Goal: Information Seeking & Learning: Learn about a topic

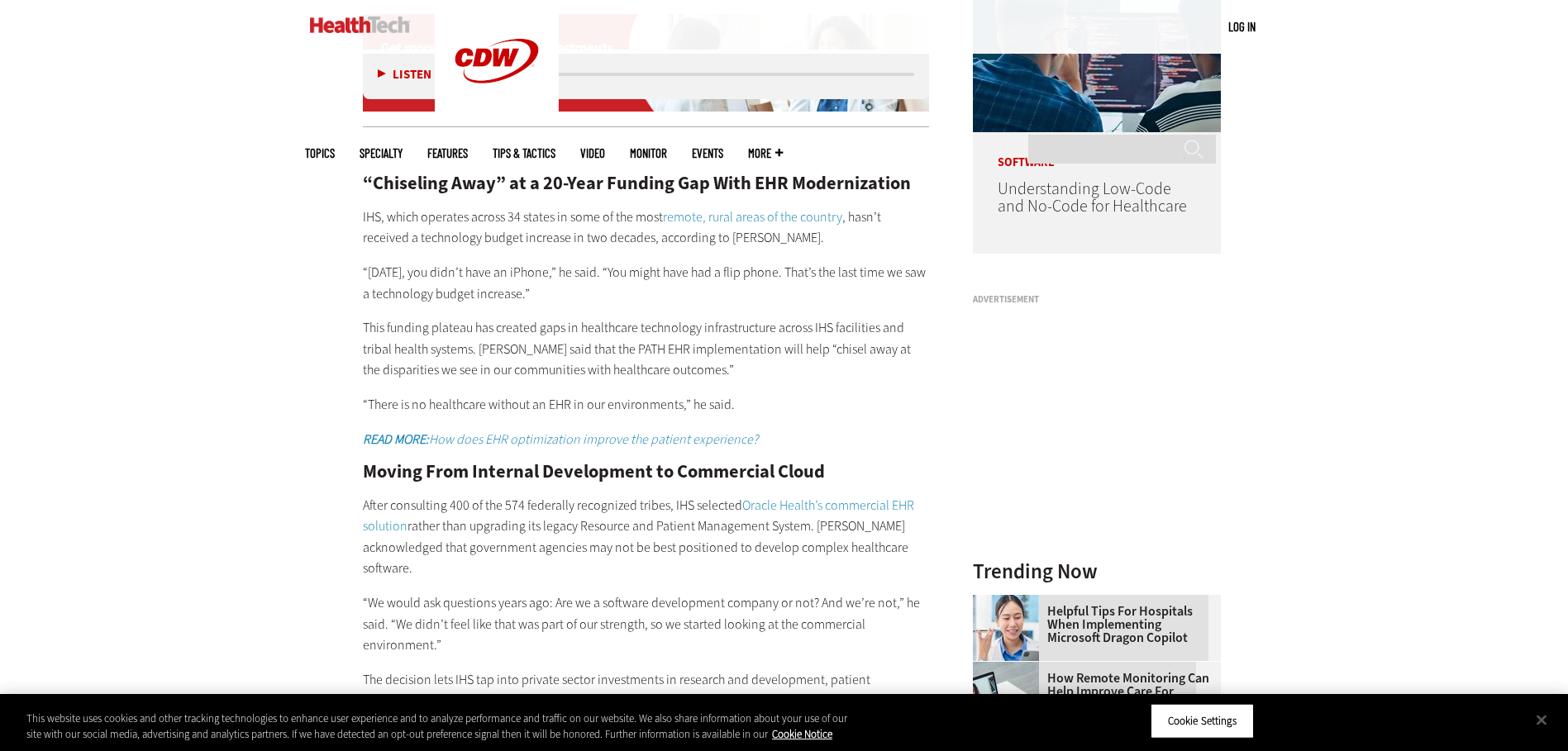
scroll to position [1488, 0]
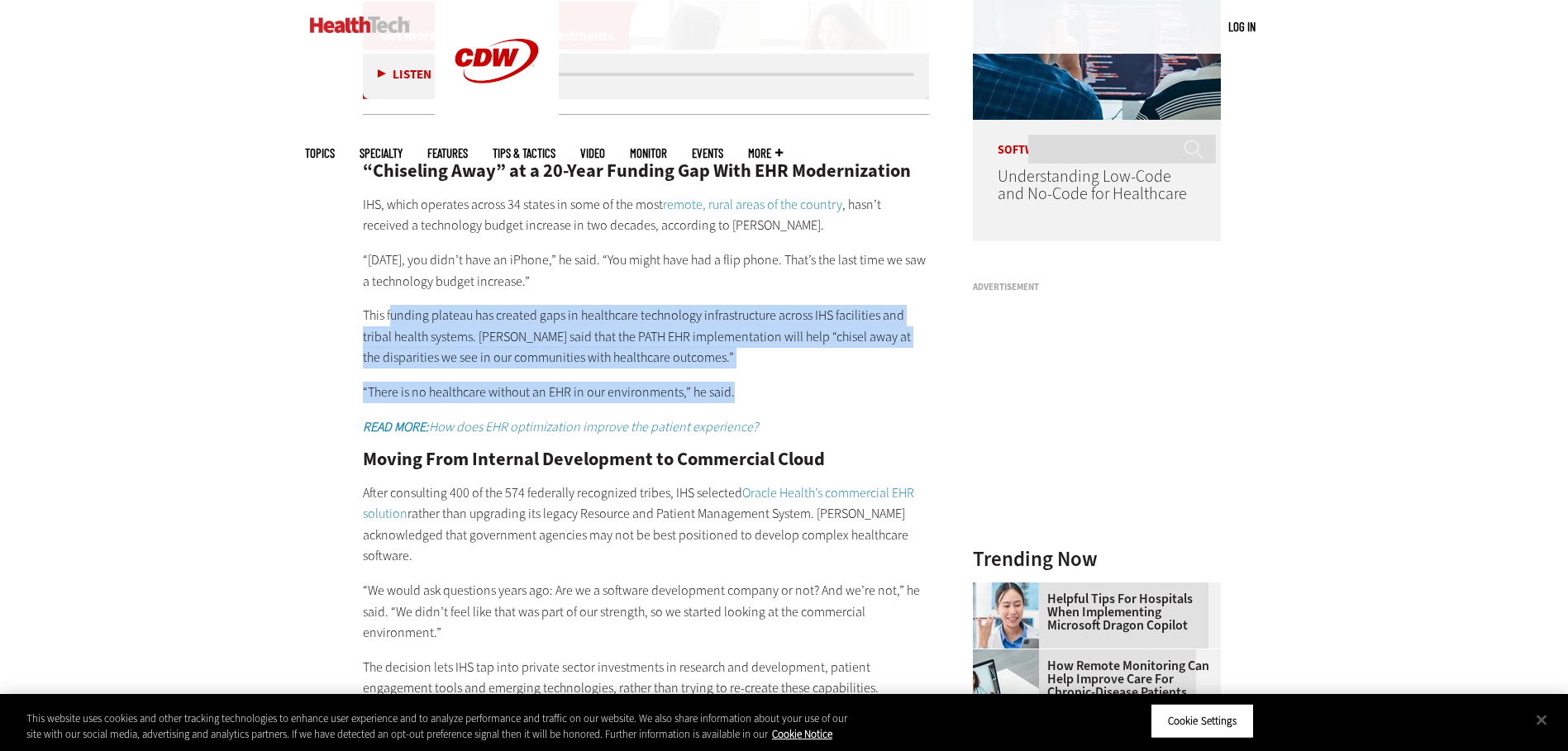
drag, startPoint x: 457, startPoint y: 313, endPoint x: 774, endPoint y: 357, distance: 320.0
click at [772, 357] on div "“Chiseling Away” at a 20-Year Funding Gap With EHR Modernization IHS, which ope…" at bounding box center [646, 413] width 568 height 571
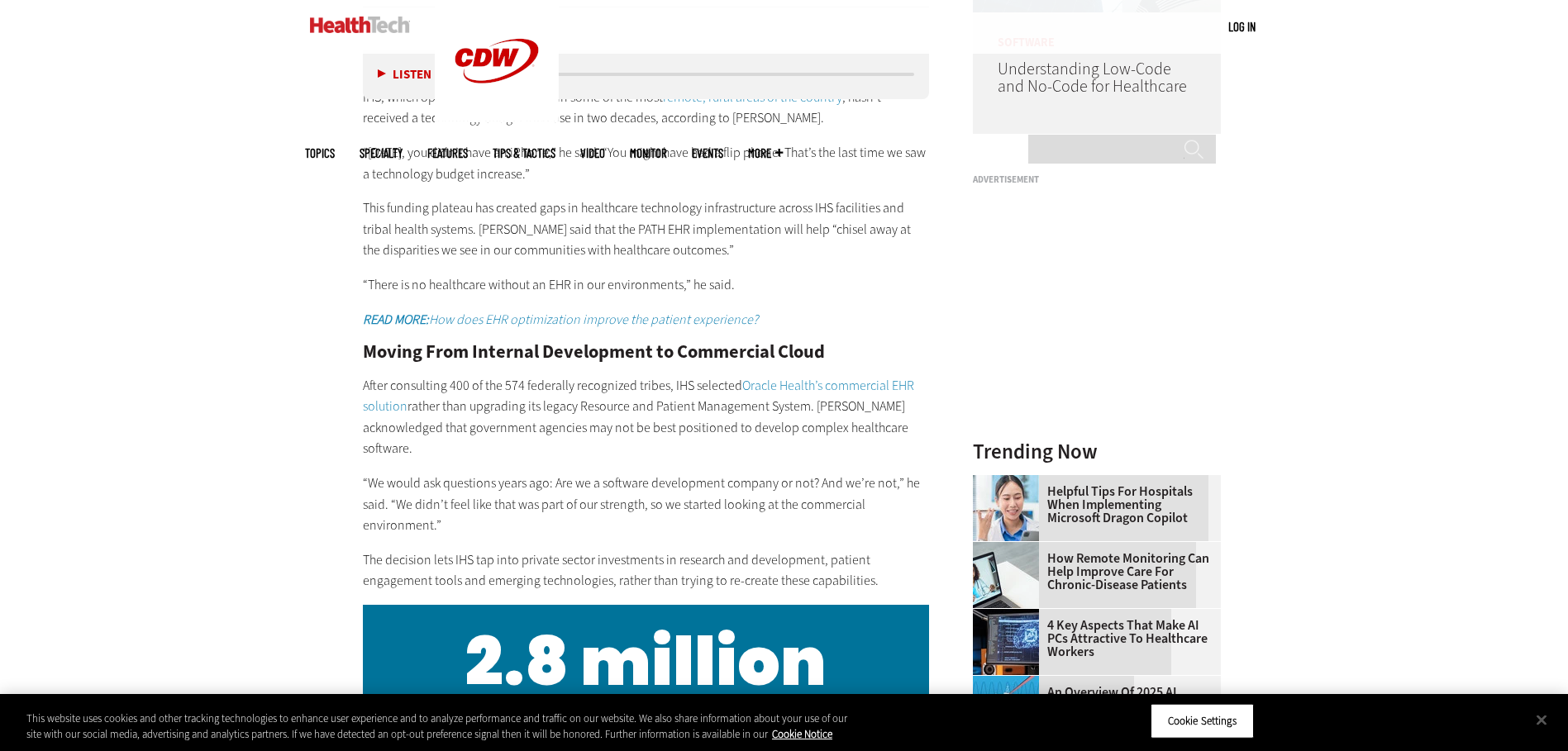
scroll to position [1818, 0]
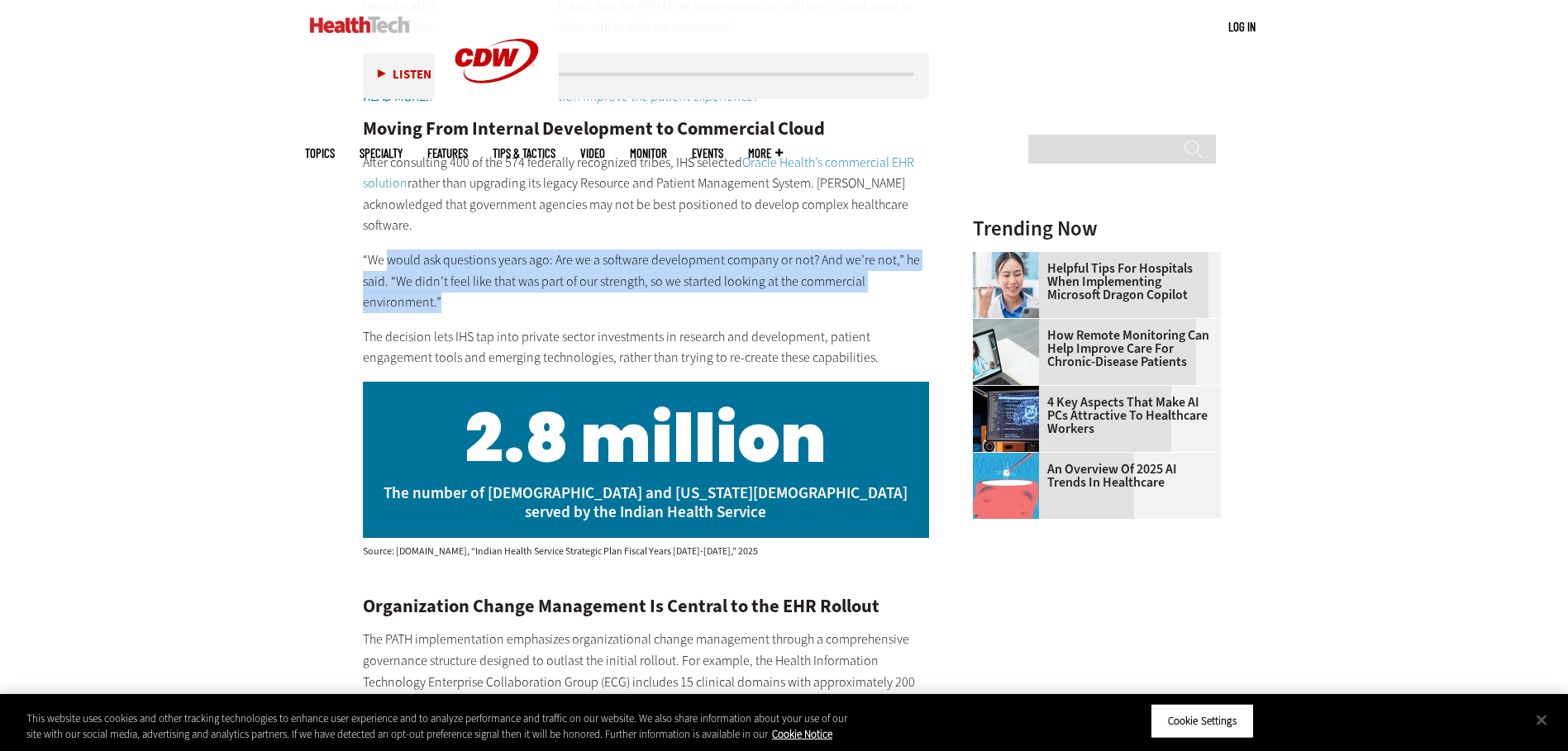
drag, startPoint x: 389, startPoint y: 240, endPoint x: 490, endPoint y: 274, distance: 106.6
click at [490, 274] on p "“We would ask questions years ago: Are we a software development company or not…" at bounding box center [646, 281] width 568 height 64
drag, startPoint x: 479, startPoint y: 272, endPoint x: 418, endPoint y: 243, distance: 67.5
click at [418, 249] on p "“We would ask questions years ago: Are we a software development company or not…" at bounding box center [646, 281] width 568 height 64
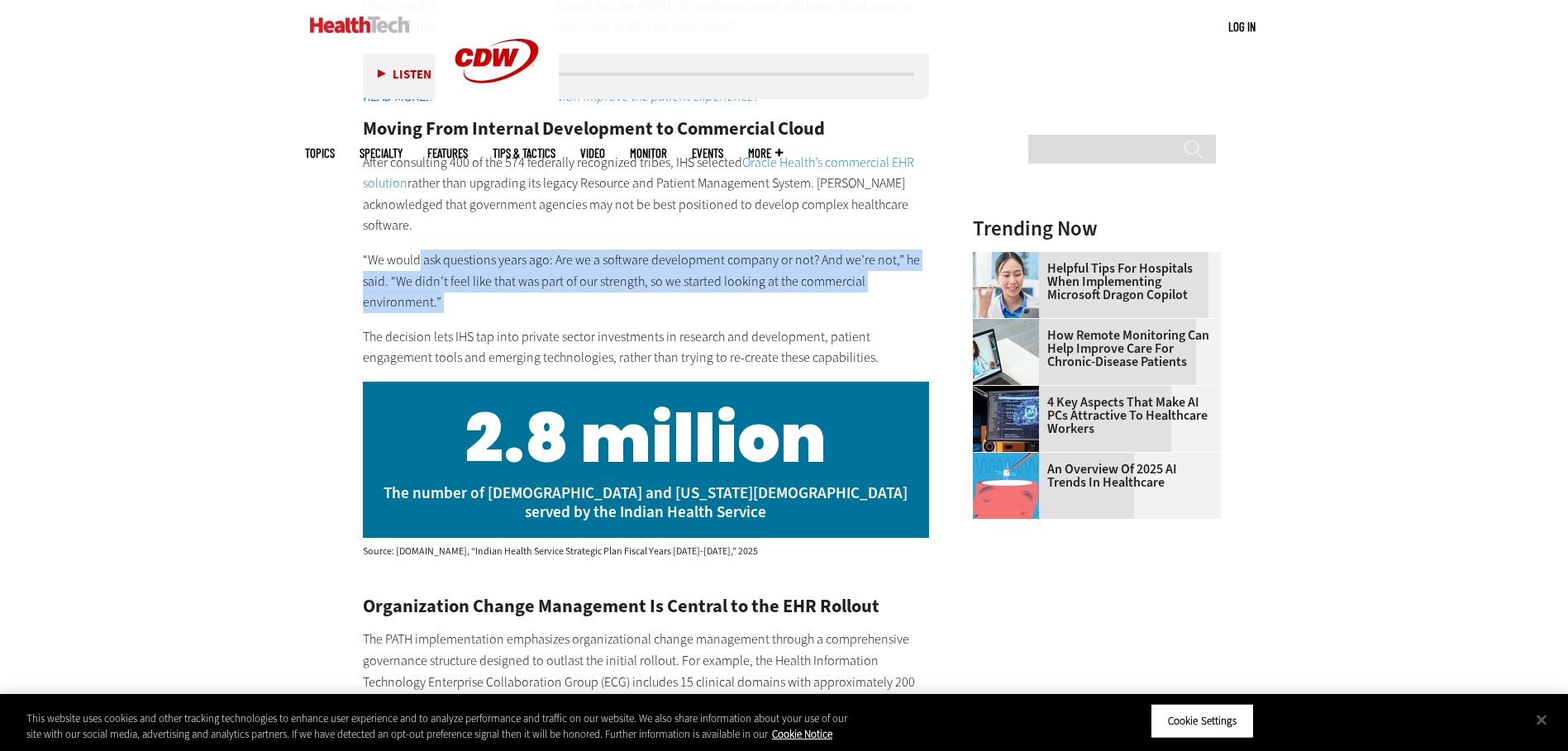
click at [418, 249] on p "“We would ask questions years ago: Are we a software development company or not…" at bounding box center [646, 281] width 568 height 64
drag, startPoint x: 418, startPoint y: 243, endPoint x: 484, endPoint y: 271, distance: 71.7
click at [484, 271] on p "“We would ask questions years ago: Are we a software development company or not…" at bounding box center [646, 281] width 568 height 64
drag, startPoint x: 484, startPoint y: 271, endPoint x: 444, endPoint y: 236, distance: 53.2
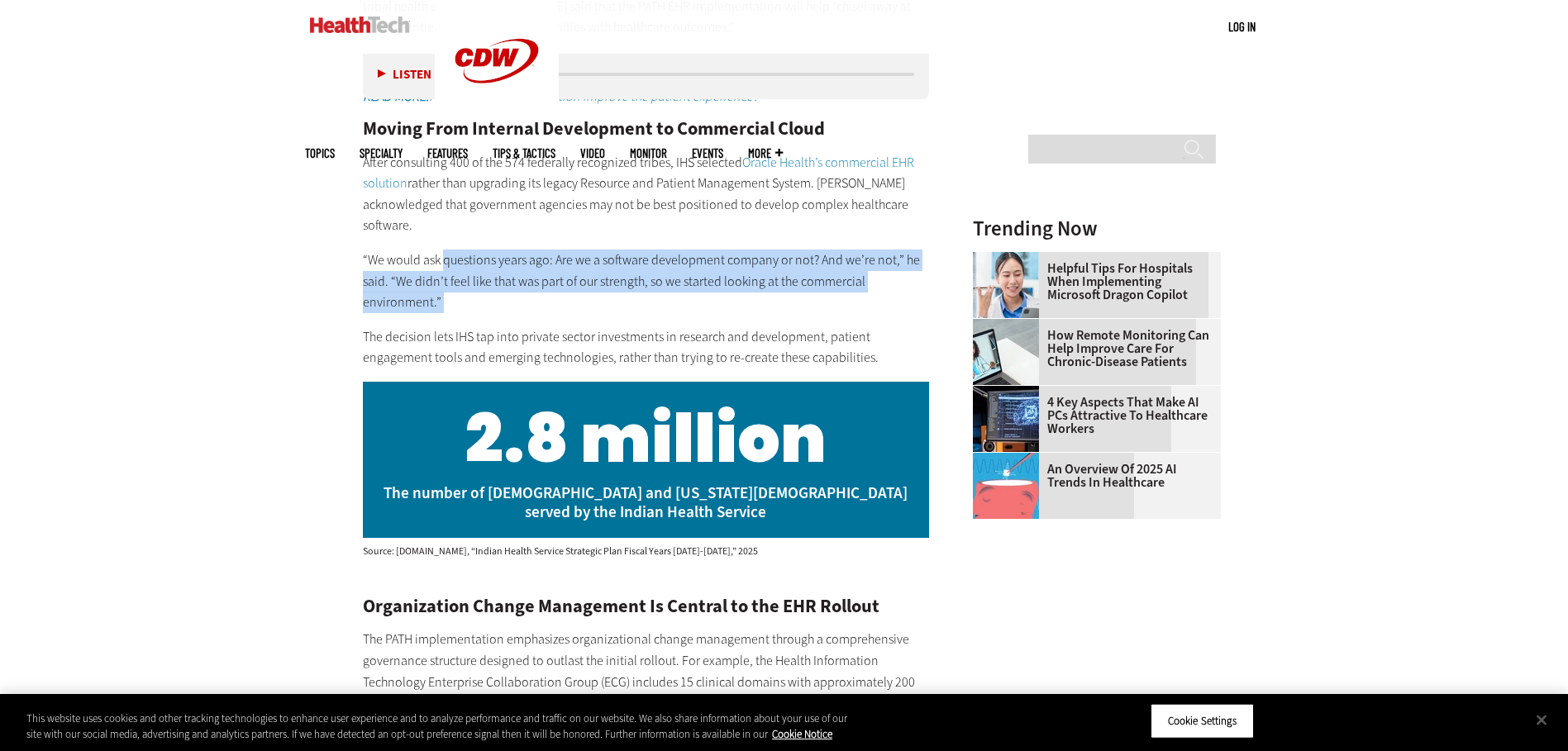
click at [444, 249] on p "“We would ask questions years ago: Are we a software development company or not…" at bounding box center [646, 281] width 568 height 64
drag, startPoint x: 444, startPoint y: 236, endPoint x: 481, endPoint y: 277, distance: 55.2
click at [481, 277] on p "“We would ask questions years ago: Are we a software development company or not…" at bounding box center [646, 281] width 568 height 64
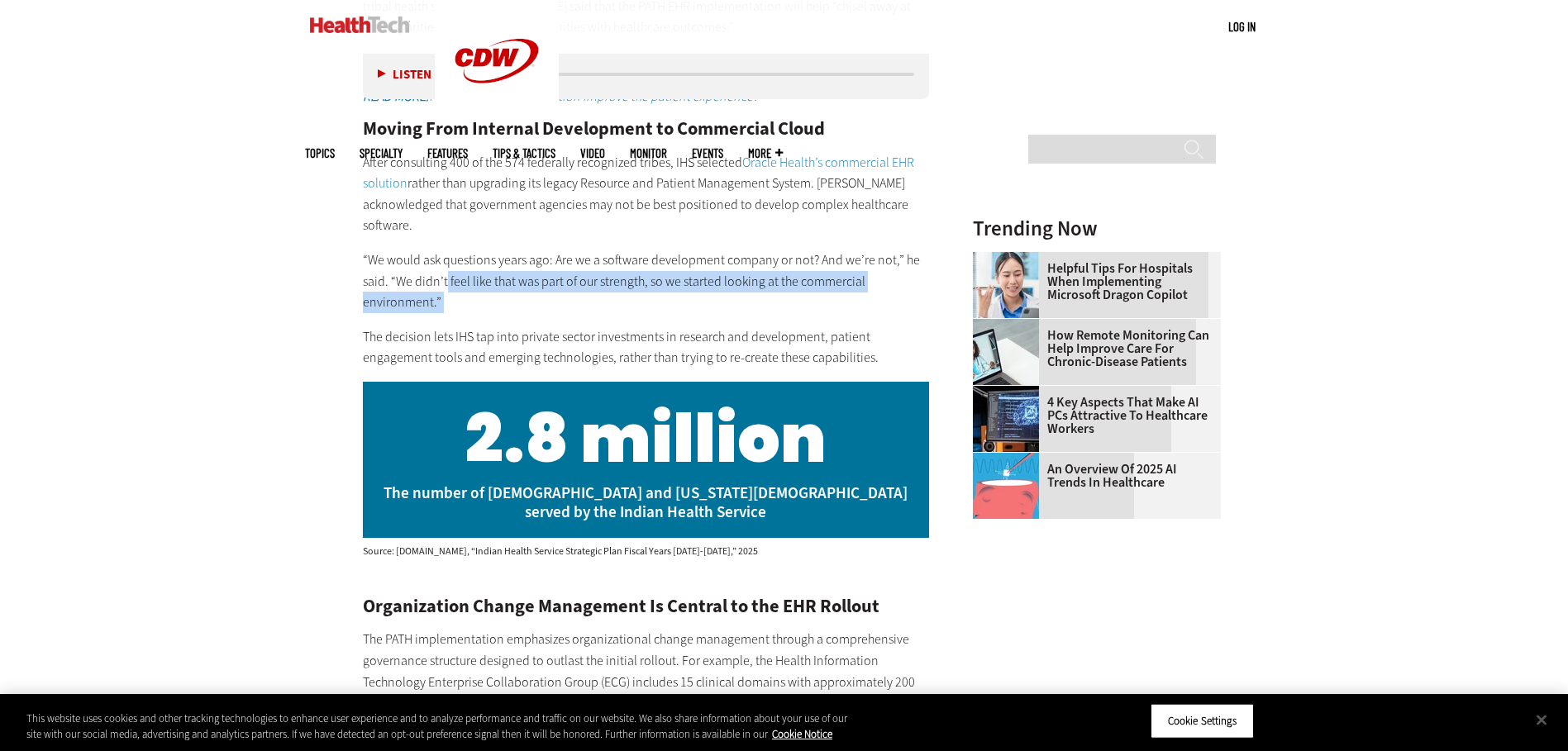
drag, startPoint x: 481, startPoint y: 277, endPoint x: 444, endPoint y: 253, distance: 44.1
click at [444, 253] on p "“We would ask questions years ago: Are we a software development company or not…" at bounding box center [646, 281] width 568 height 64
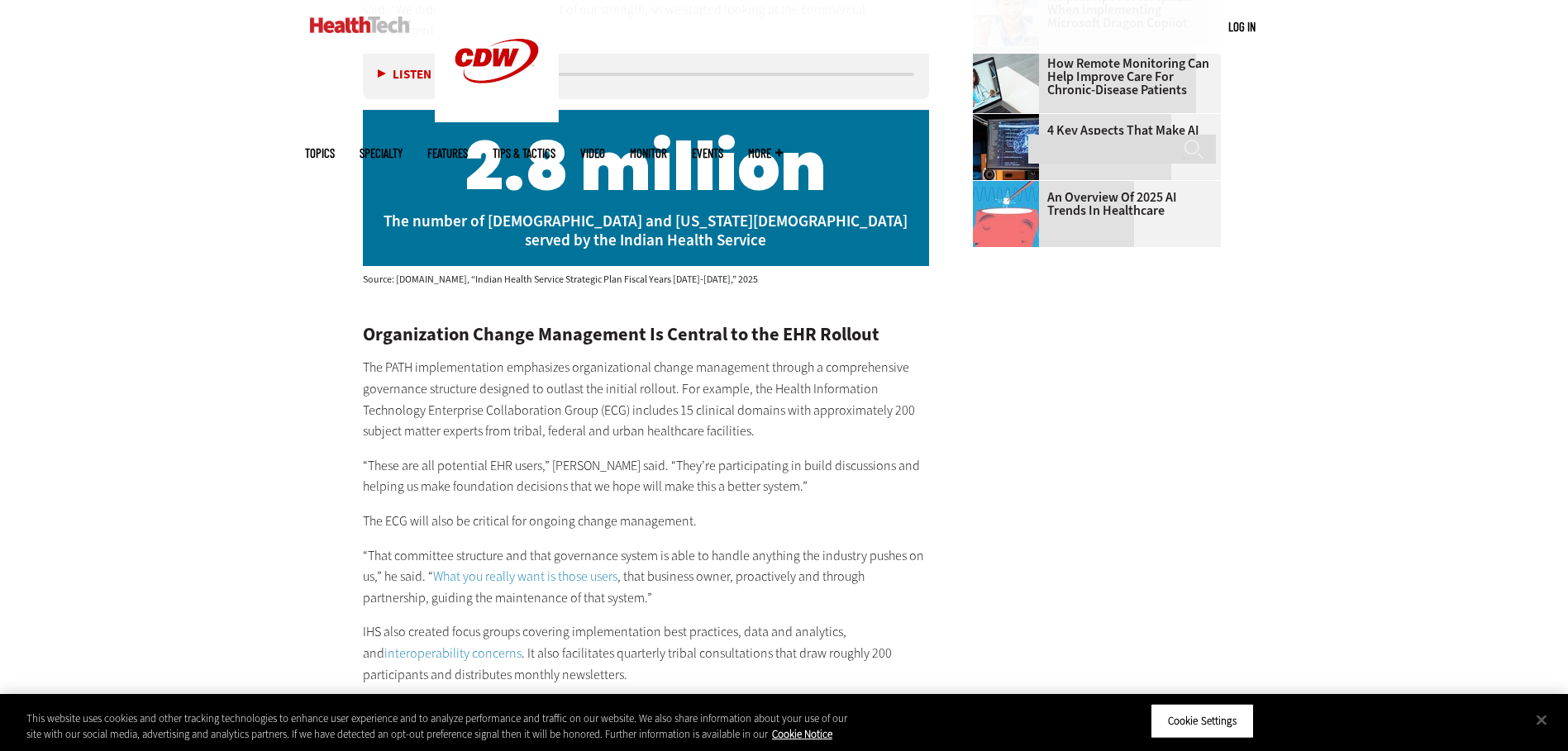
scroll to position [2149, 0]
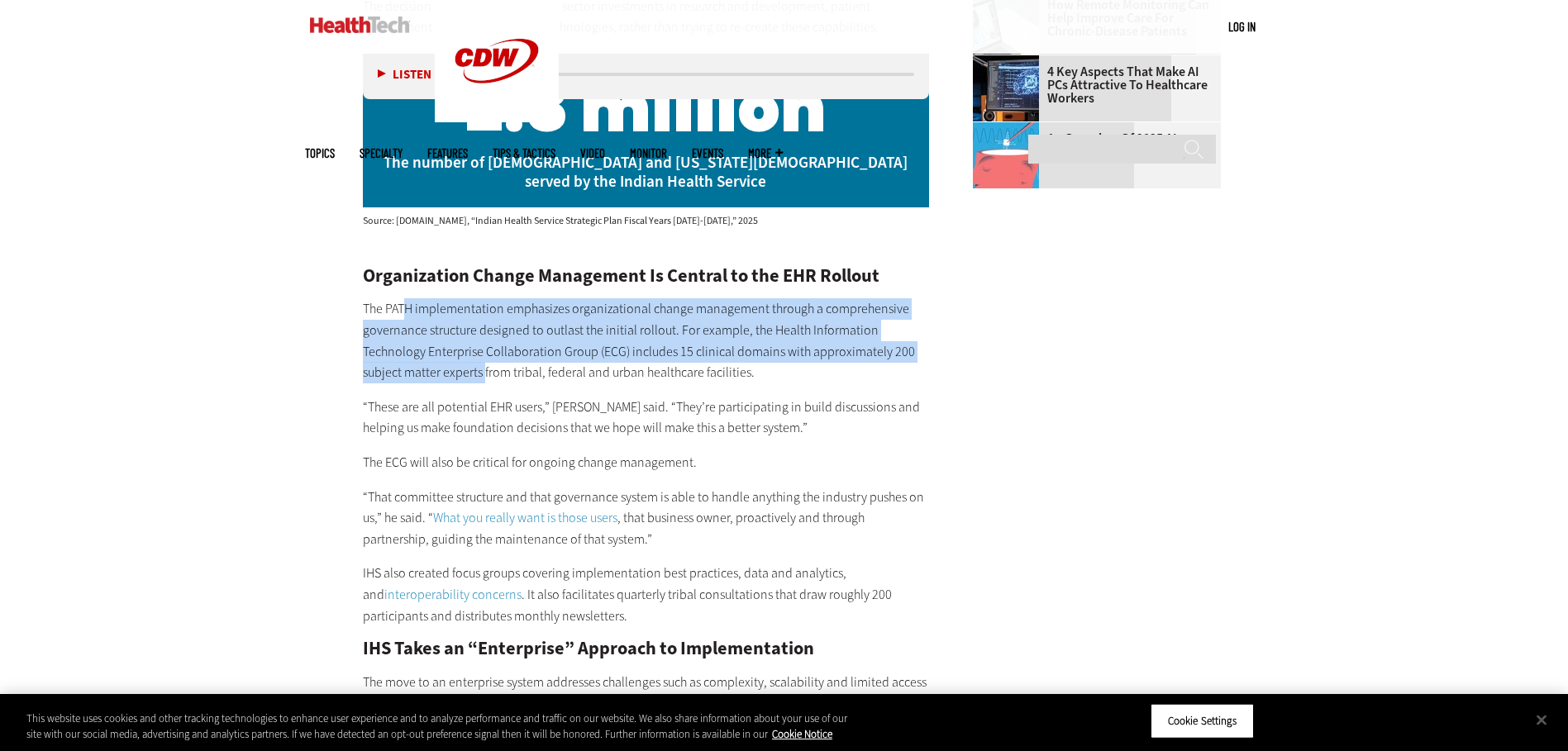
drag, startPoint x: 409, startPoint y: 273, endPoint x: 484, endPoint y: 361, distance: 115.6
click at [484, 361] on div "Organization Change Management Is Central to the EHR Rollout The PATH implement…" at bounding box center [646, 588] width 568 height 642
click at [484, 361] on p "The PATH implementation emphasizes organizational change management through a c…" at bounding box center [646, 340] width 568 height 85
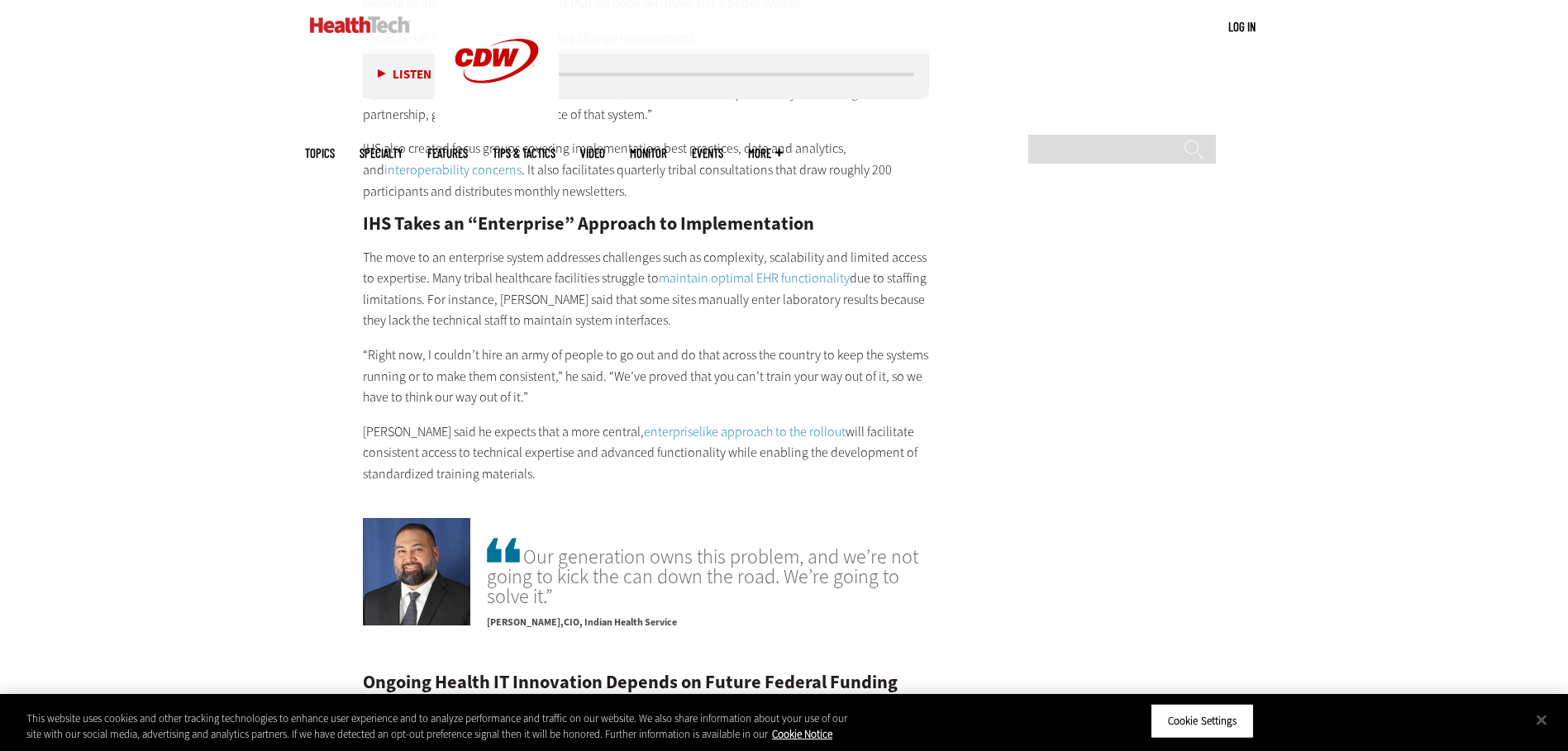
scroll to position [2728, 0]
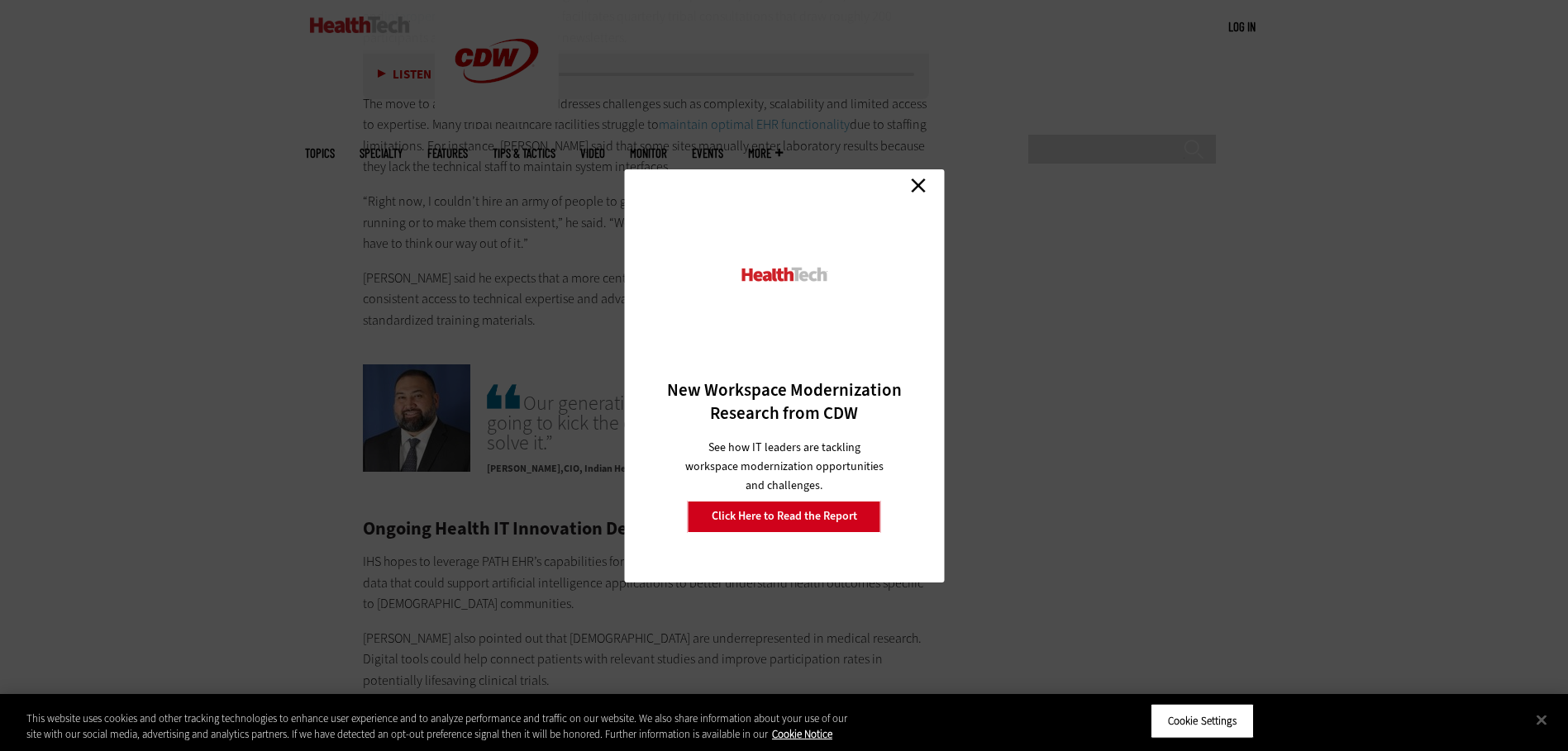
click at [772, 193] on link "Close" at bounding box center [918, 186] width 25 height 25
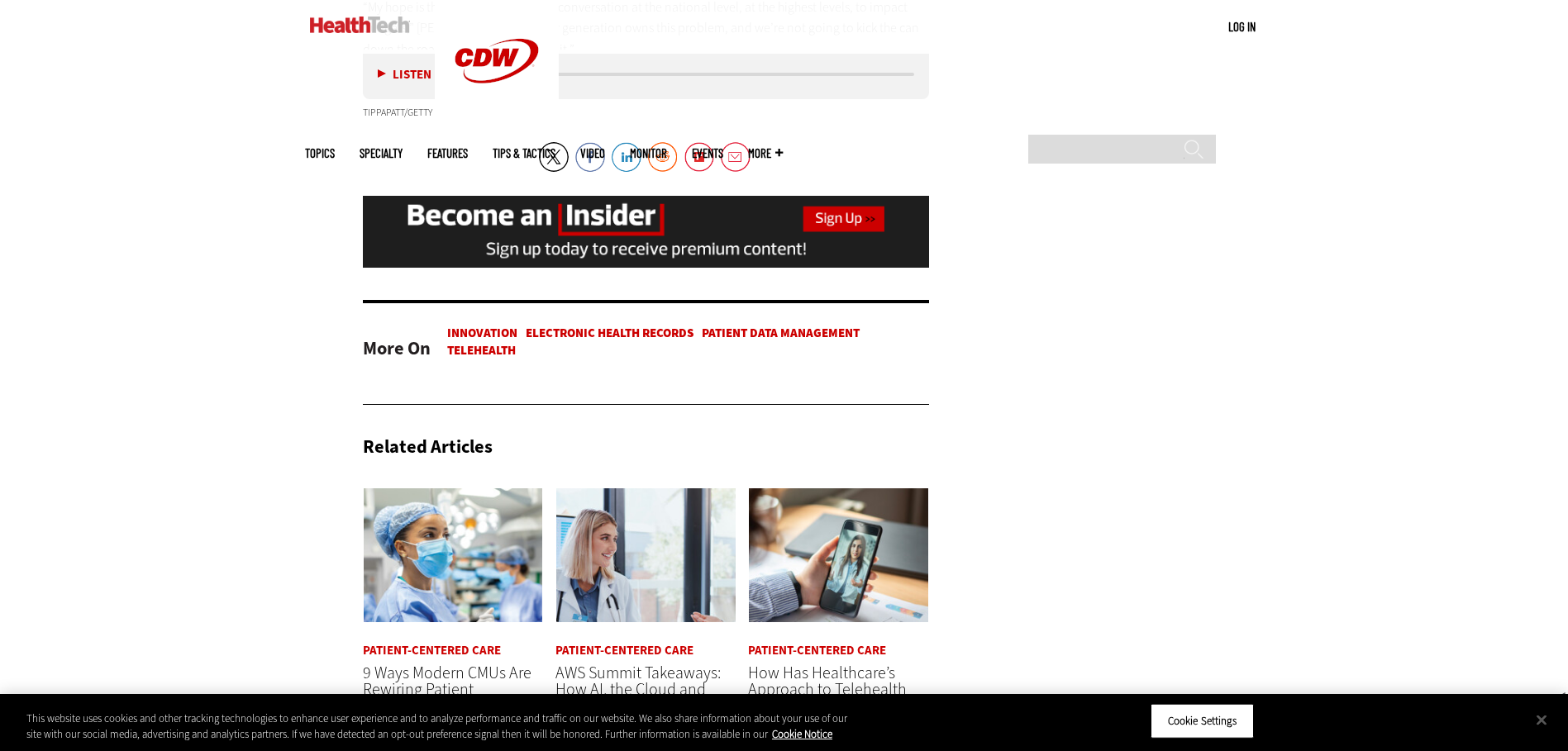
scroll to position [3389, 0]
